Goal: Task Accomplishment & Management: Use online tool/utility

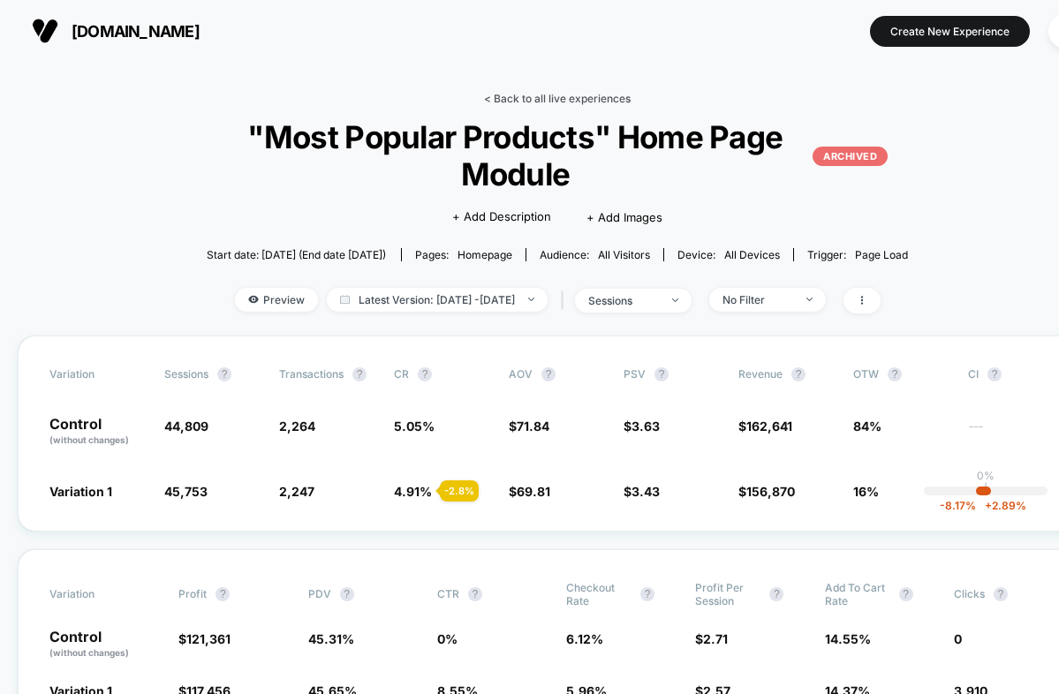
click at [541, 94] on link "< Back to all live experiences" at bounding box center [557, 98] width 147 height 13
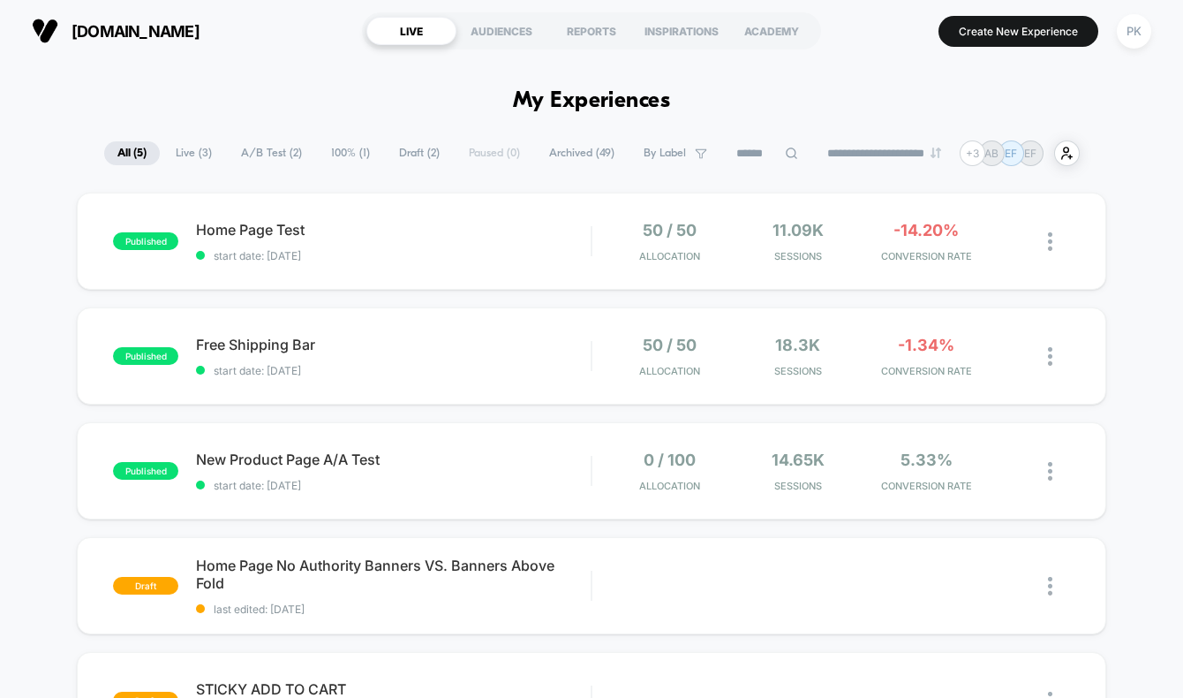
click at [330, 9] on section "[DOMAIN_NAME]" at bounding box center [187, 31] width 322 height 44
click at [531, 348] on span "Free Shipping Bar Click to edit experience details" at bounding box center [393, 345] width 395 height 18
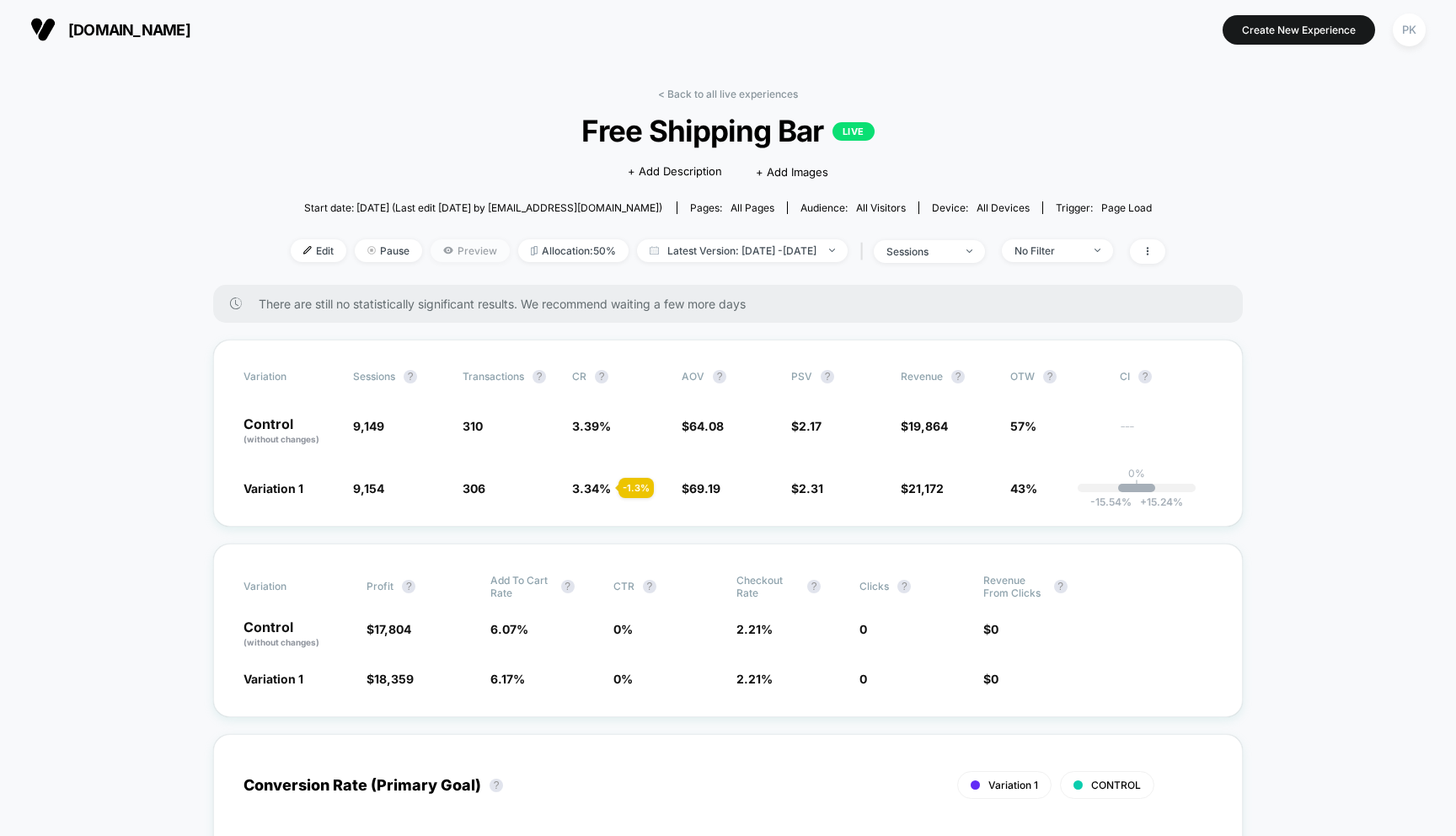
click at [447, 259] on span "Preview" at bounding box center [469, 251] width 79 height 23
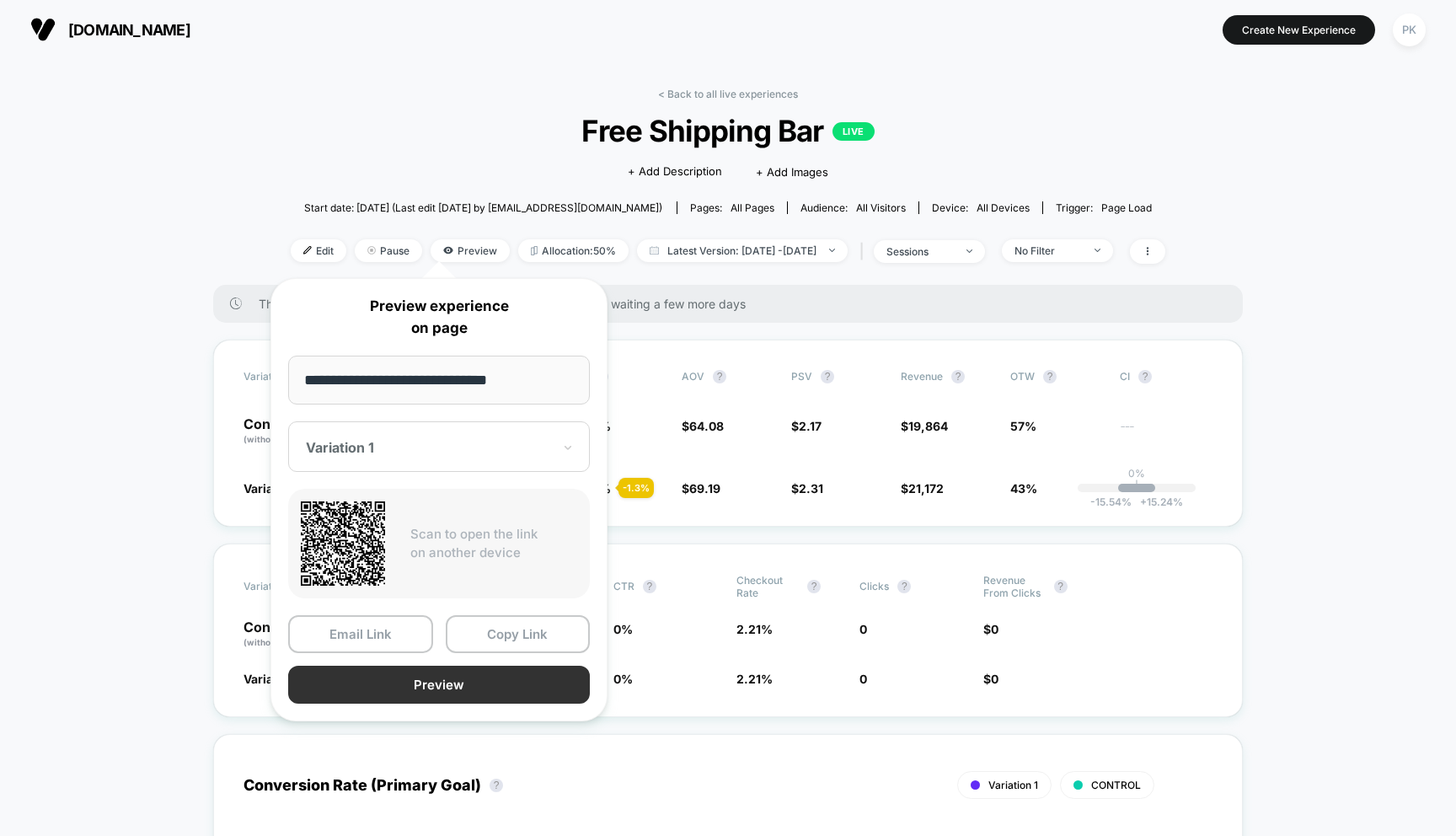
click at [432, 661] on button "Preview" at bounding box center [439, 685] width 302 height 38
